Goal: Communication & Community: Answer question/provide support

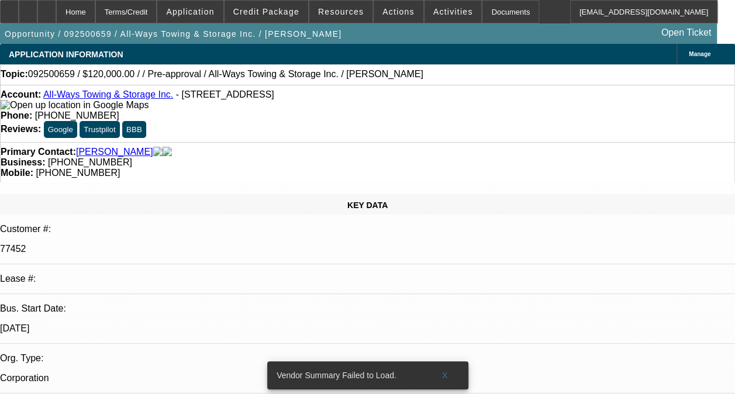
select select "0"
select select "2"
select select "0.1"
select select "1"
select select "2"
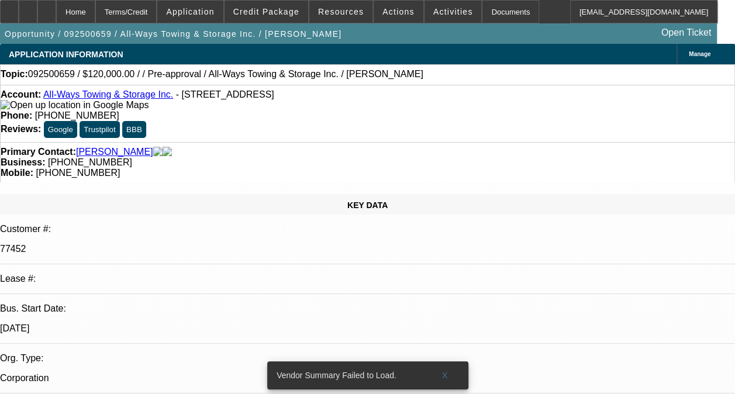
select select "4"
type textarea "a"
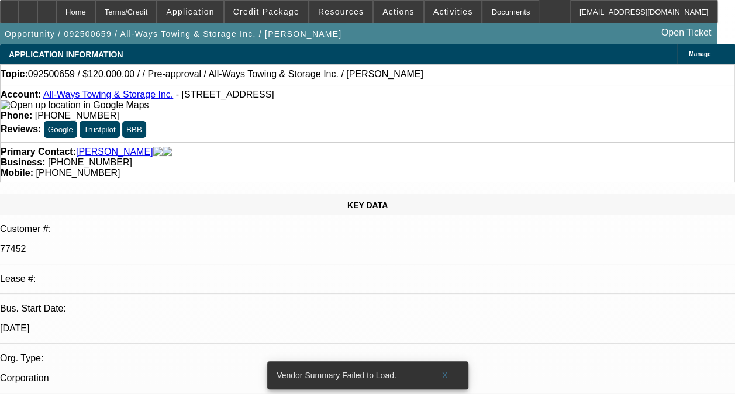
scroll to position [54, 0]
type textarea "ACCOUNT HAS BEEN PAID OFF AND TERMINATED IT WAS ON ONGOING ACH. PER PAYMENT HIS…"
radio input "true"
